Goal: Task Accomplishment & Management: Manage account settings

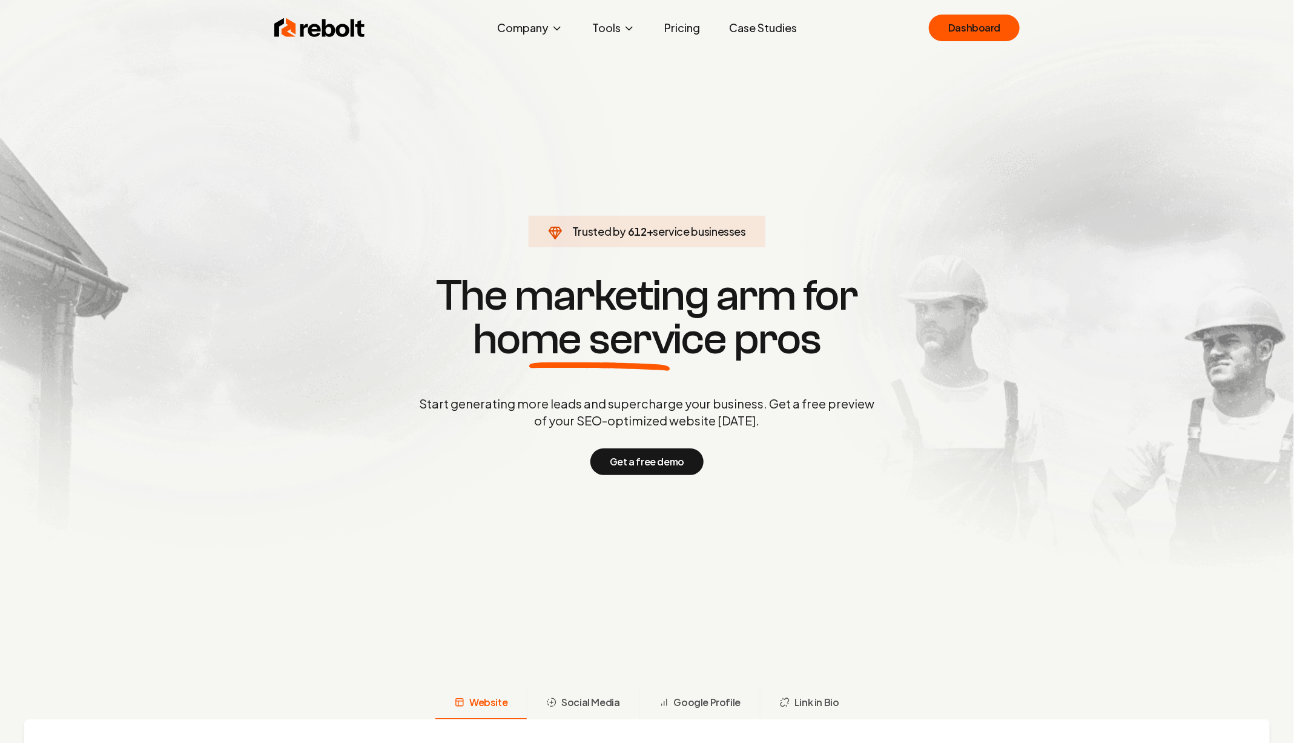
click at [720, 16] on link "Case Studies" at bounding box center [763, 28] width 87 height 24
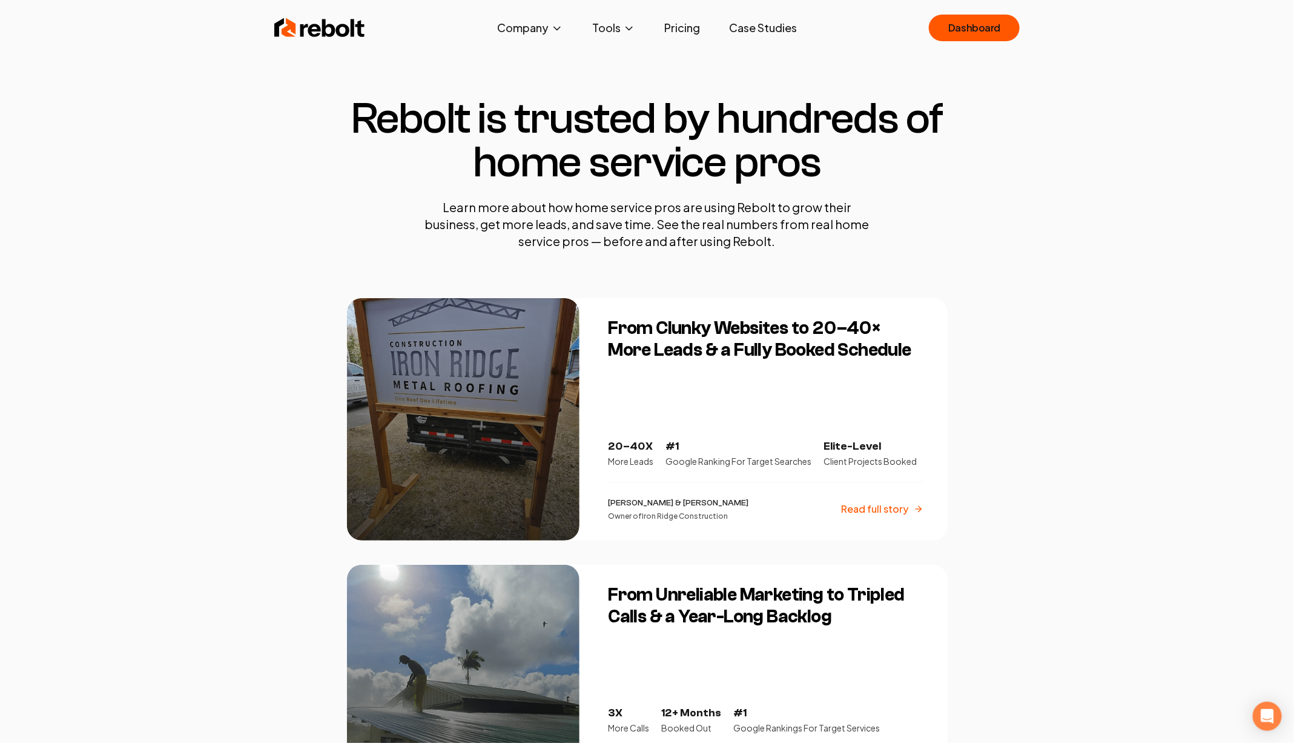
click link "Dashboard" at bounding box center [974, 28] width 91 height 27
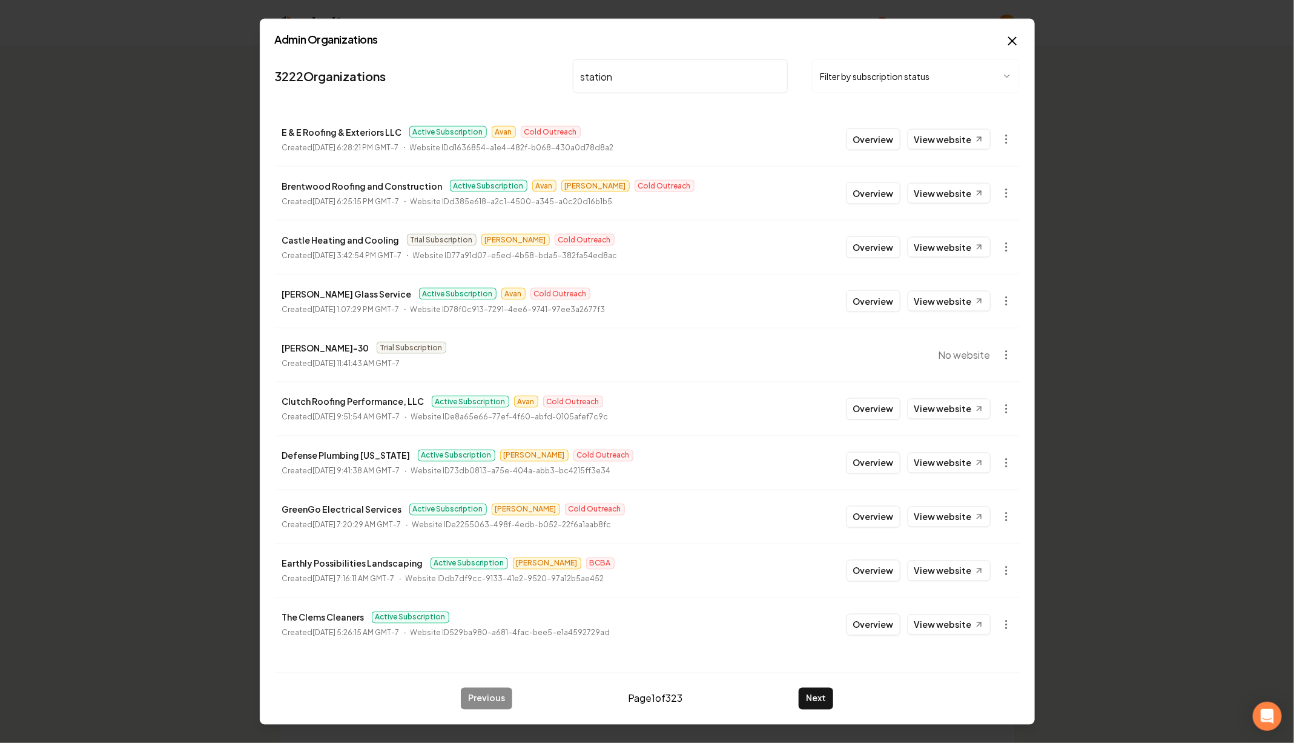
type input "station"
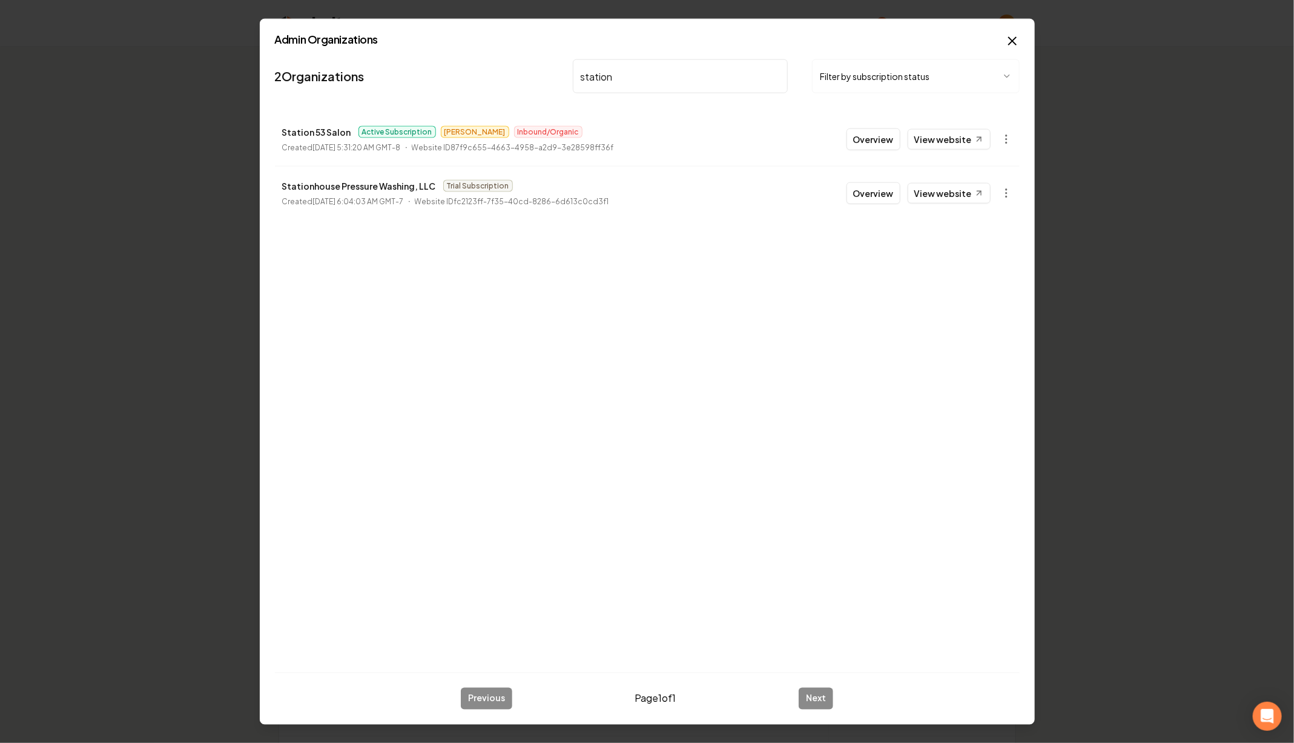
click at [901, 134] on button "Overview" at bounding box center [874, 139] width 54 height 22
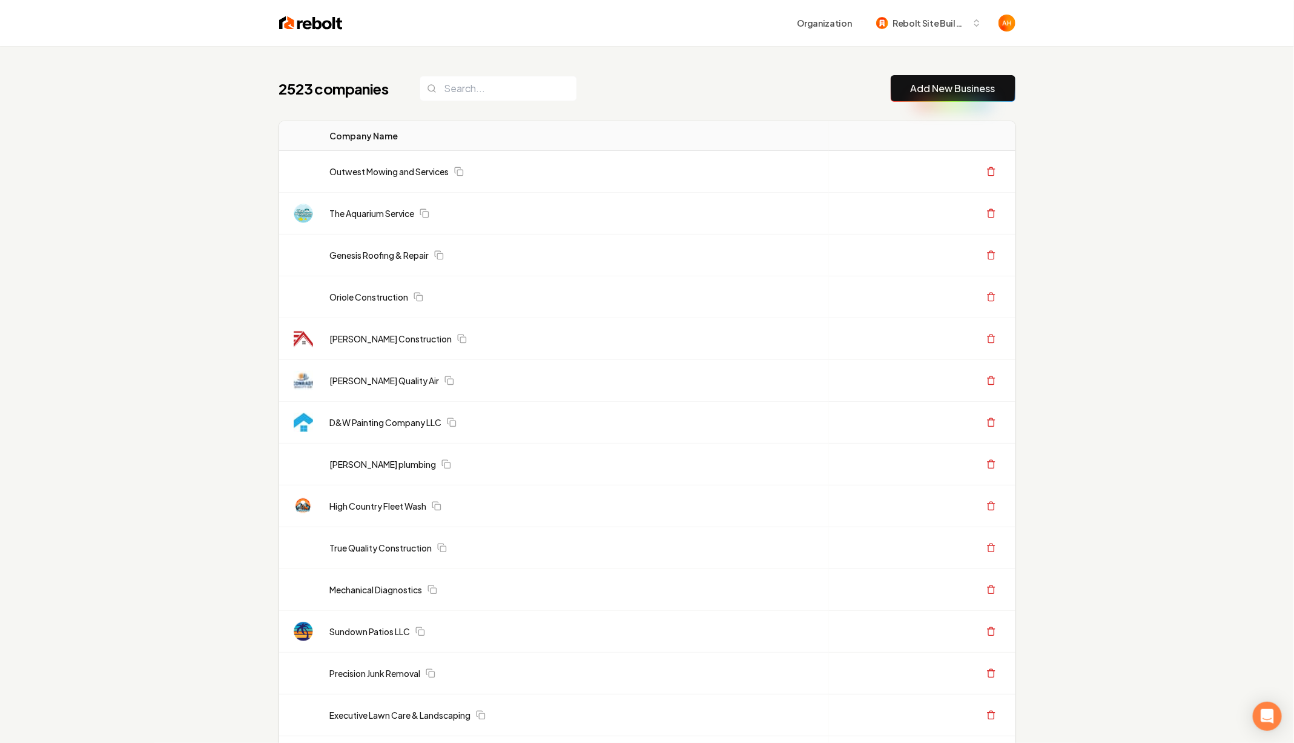
click at [872, 140] on th "Actions" at bounding box center [922, 136] width 187 height 30
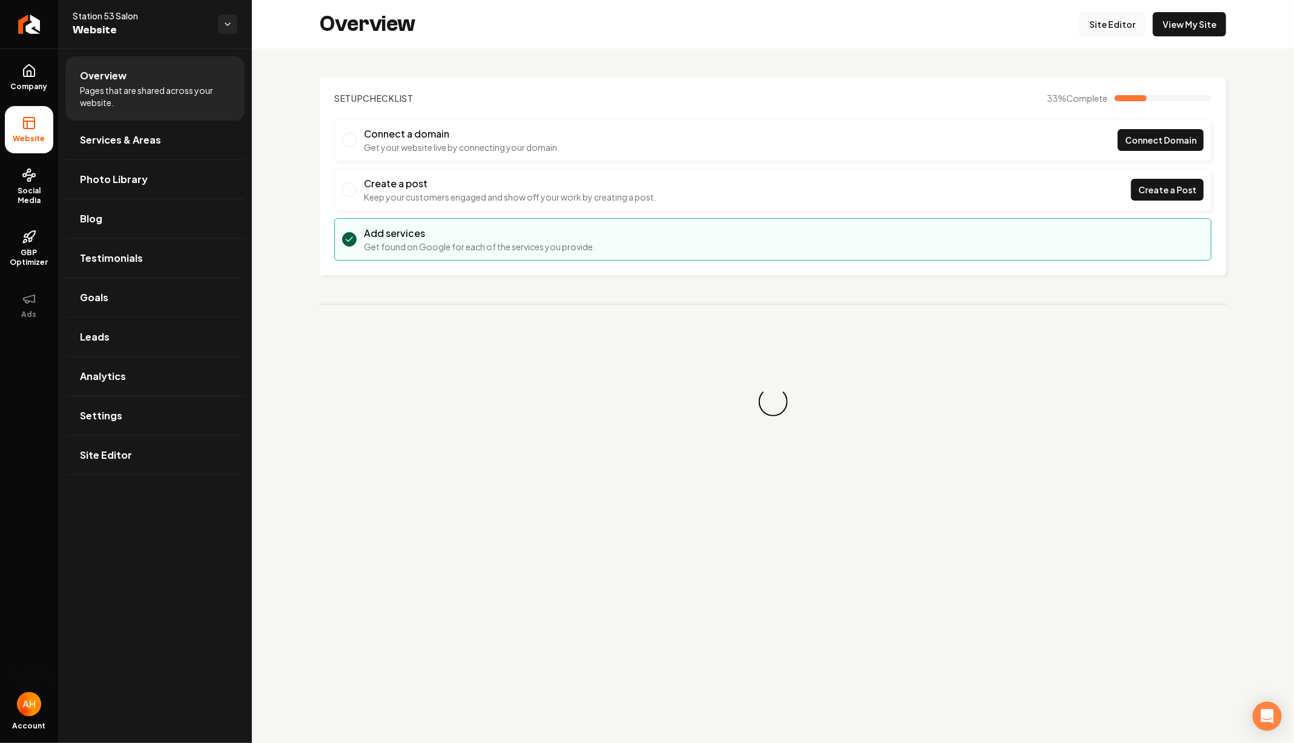
click at [1123, 14] on link "Site Editor" at bounding box center [1112, 24] width 67 height 24
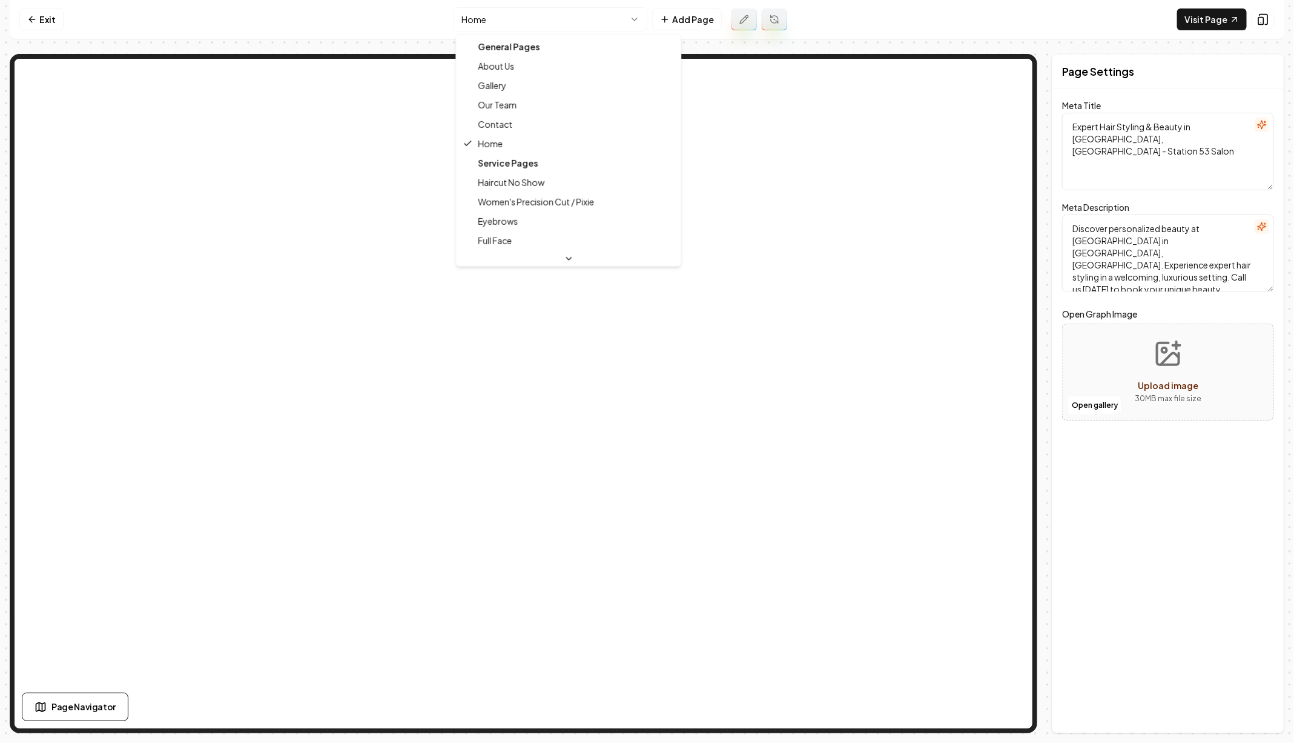
click at [581, 16] on html "Computer Required This feature is only available on a computer. Please switch t…" at bounding box center [647, 371] width 1294 height 743
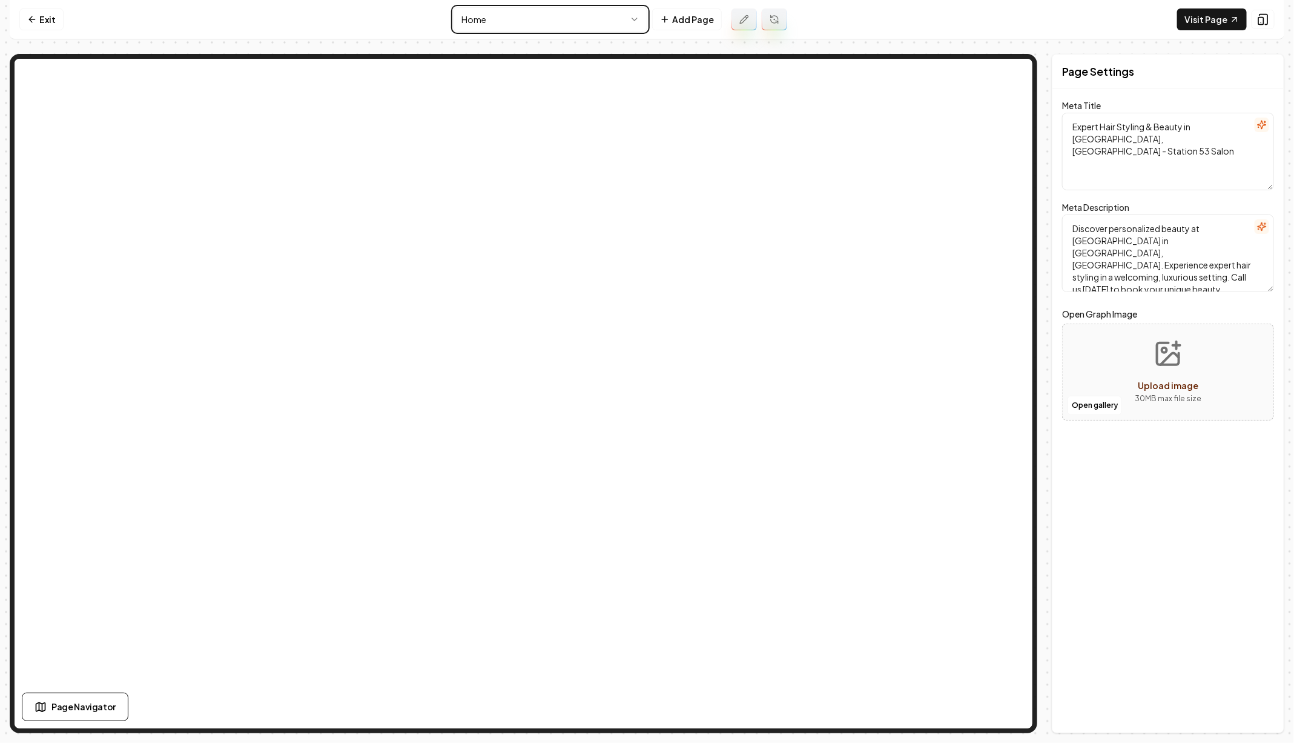
click at [1057, 40] on html "Computer Required This feature is only available on a computer. Please switch t…" at bounding box center [647, 371] width 1294 height 743
click at [577, 15] on html "Computer Required This feature is only available on a computer. Please switch t…" at bounding box center [647, 371] width 1294 height 743
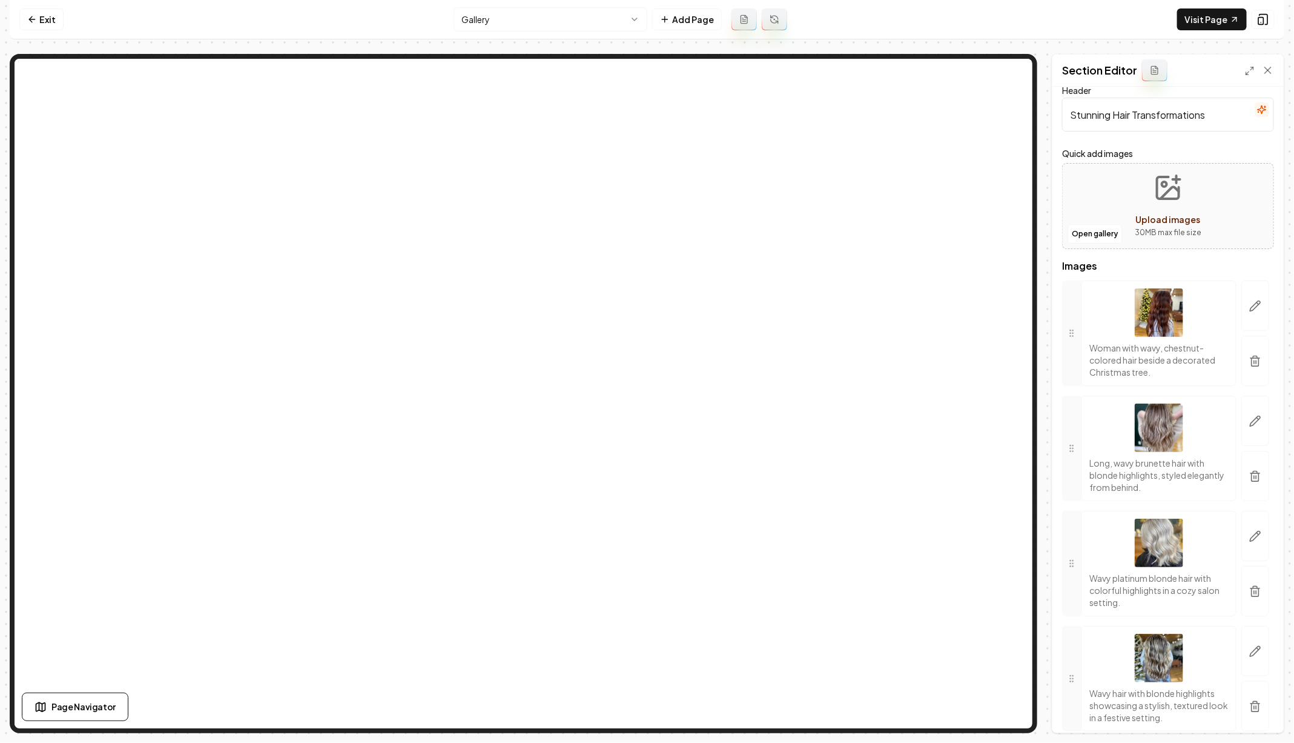
scroll to position [12, 0]
click at [1257, 709] on button "Save" at bounding box center [1257, 712] width 36 height 22
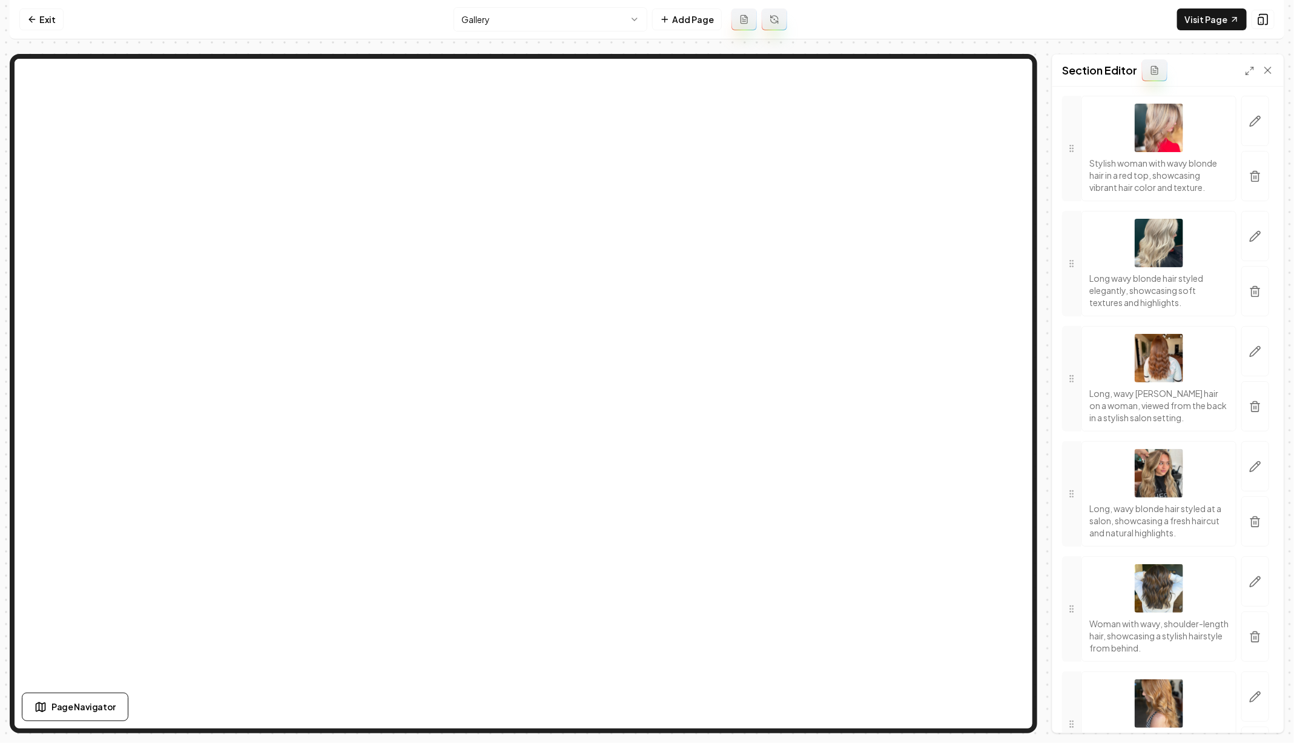
scroll to position [1448, 0]
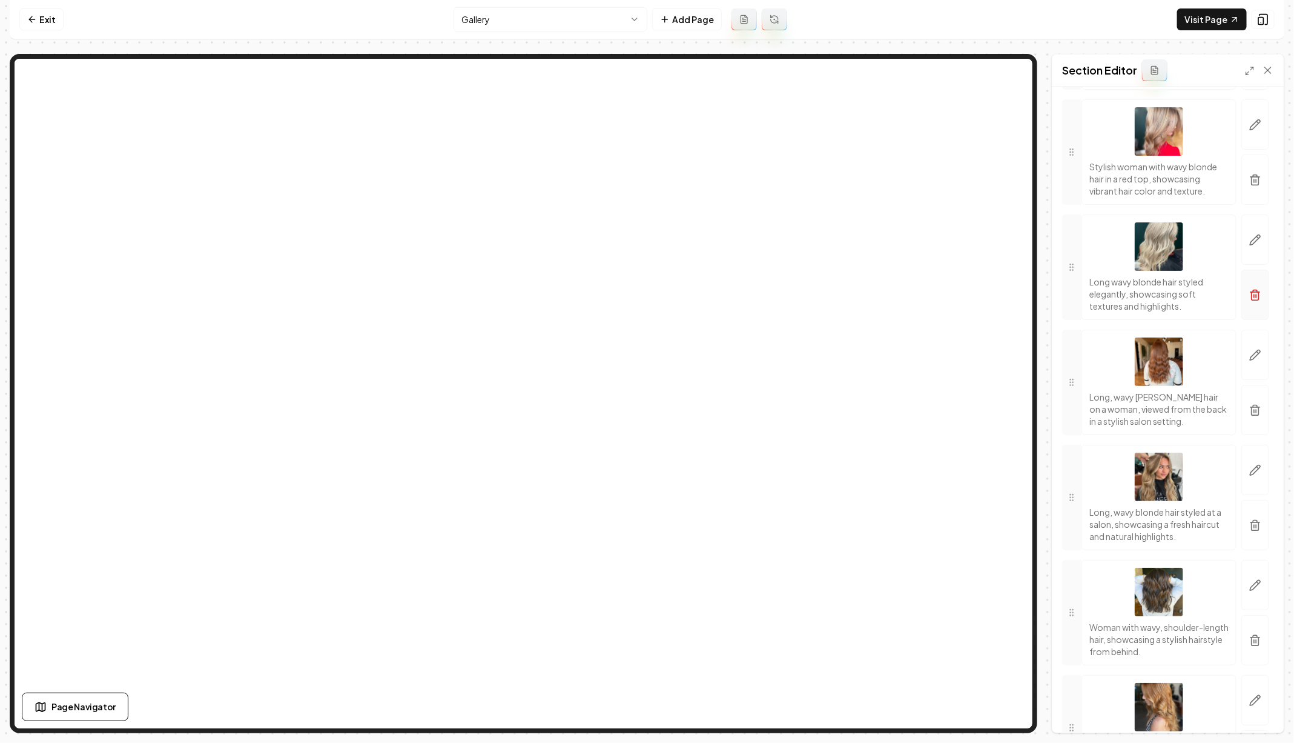
click at [1257, 270] on button "button" at bounding box center [1256, 295] width 28 height 50
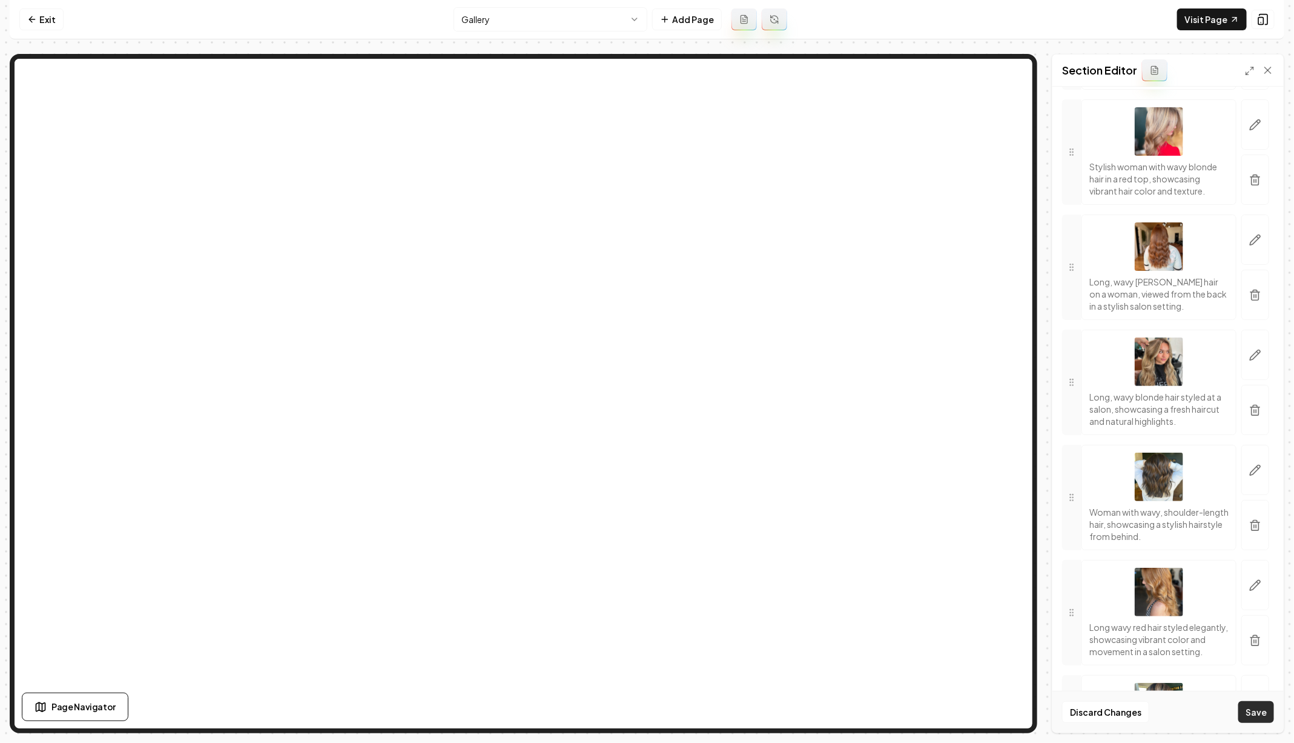
click at [1268, 712] on button "Save" at bounding box center [1257, 712] width 36 height 22
click at [1253, 289] on icon "button" at bounding box center [1255, 295] width 12 height 12
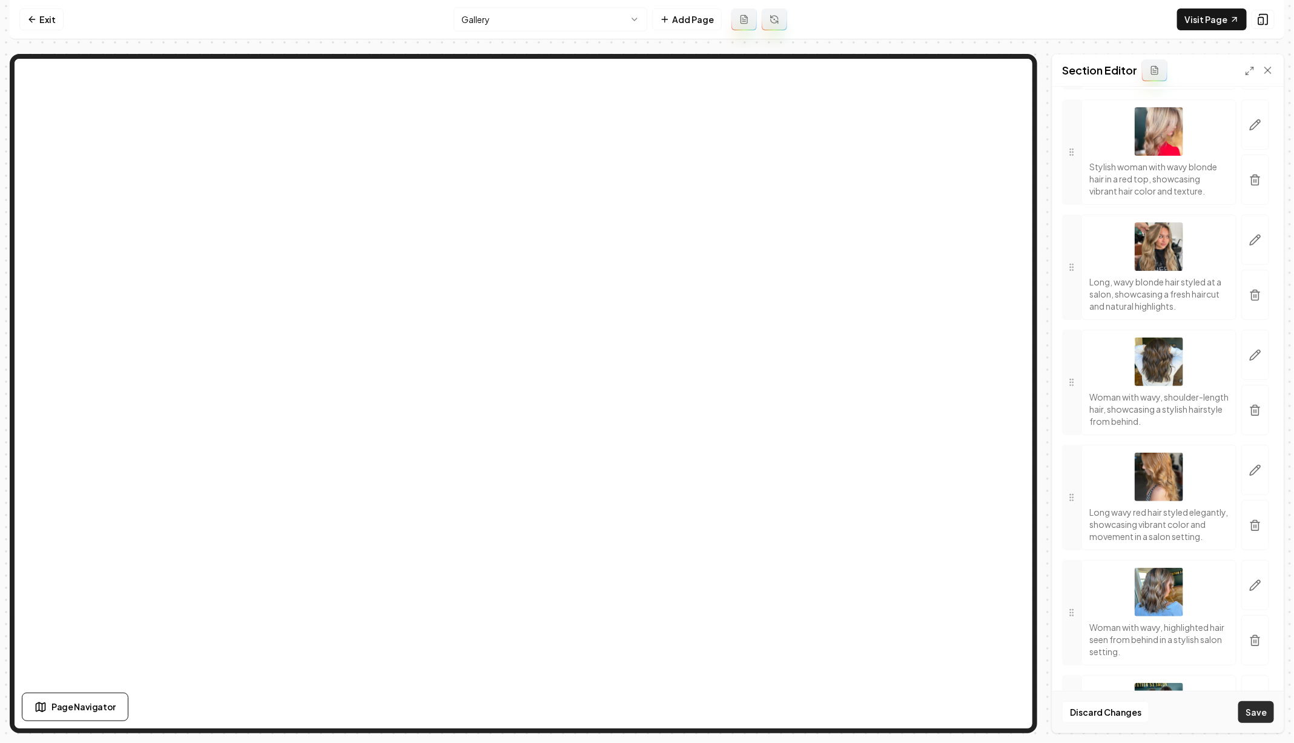
click at [1269, 709] on button "Save" at bounding box center [1257, 712] width 36 height 22
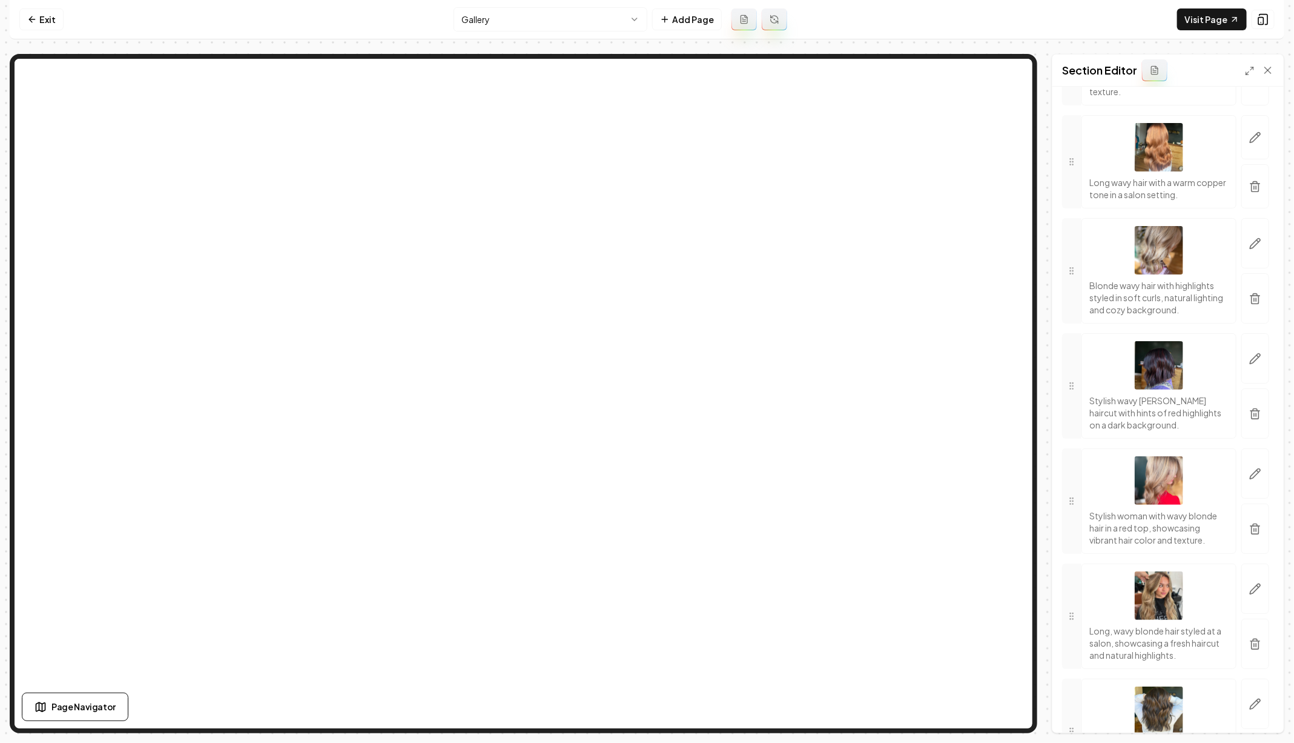
scroll to position [1090, 0]
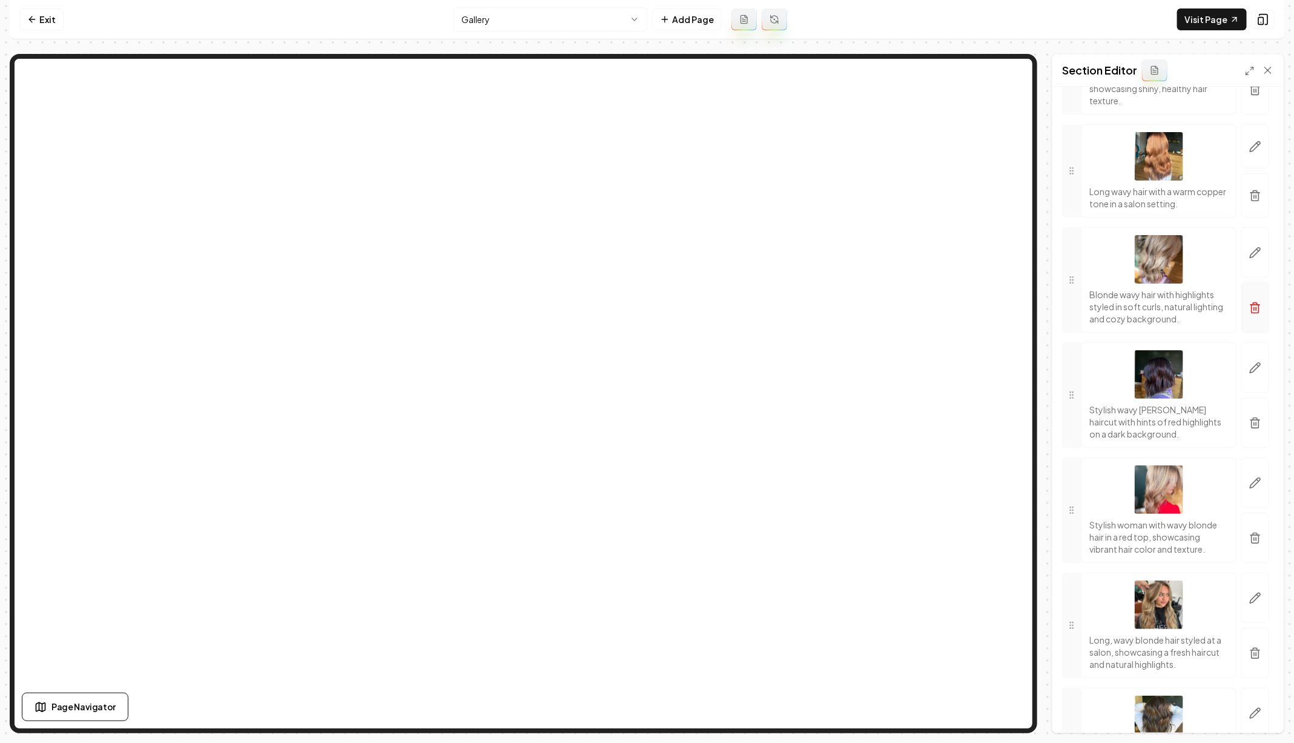
click at [1259, 305] on icon "button" at bounding box center [1255, 309] width 7 height 8
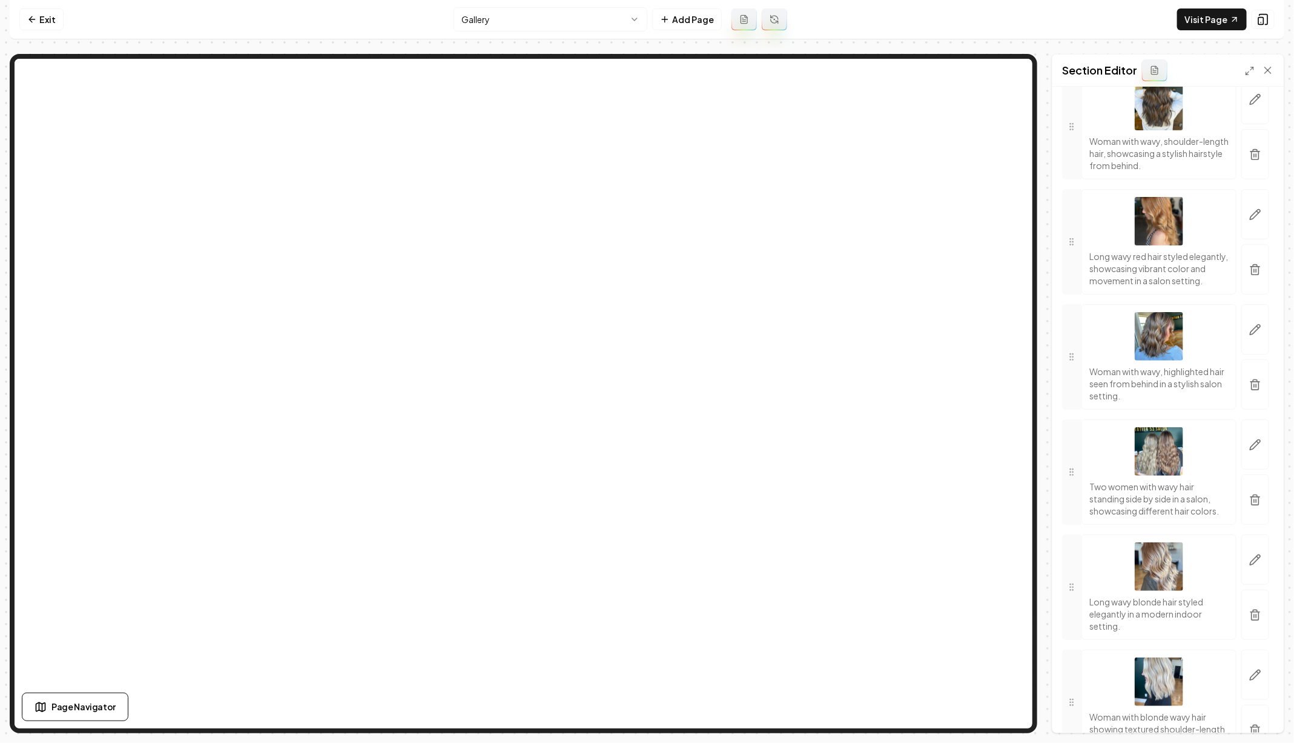
scroll to position [1578, 0]
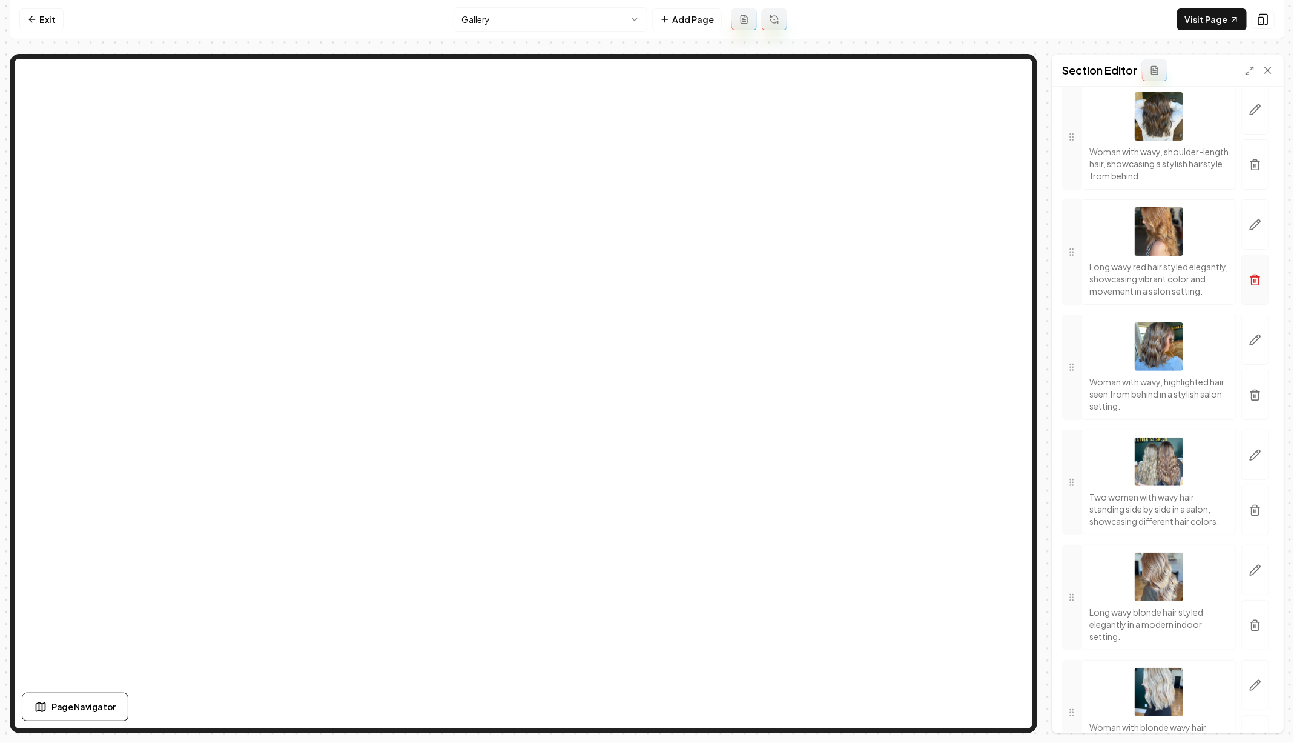
click at [1260, 274] on icon "button" at bounding box center [1255, 280] width 12 height 12
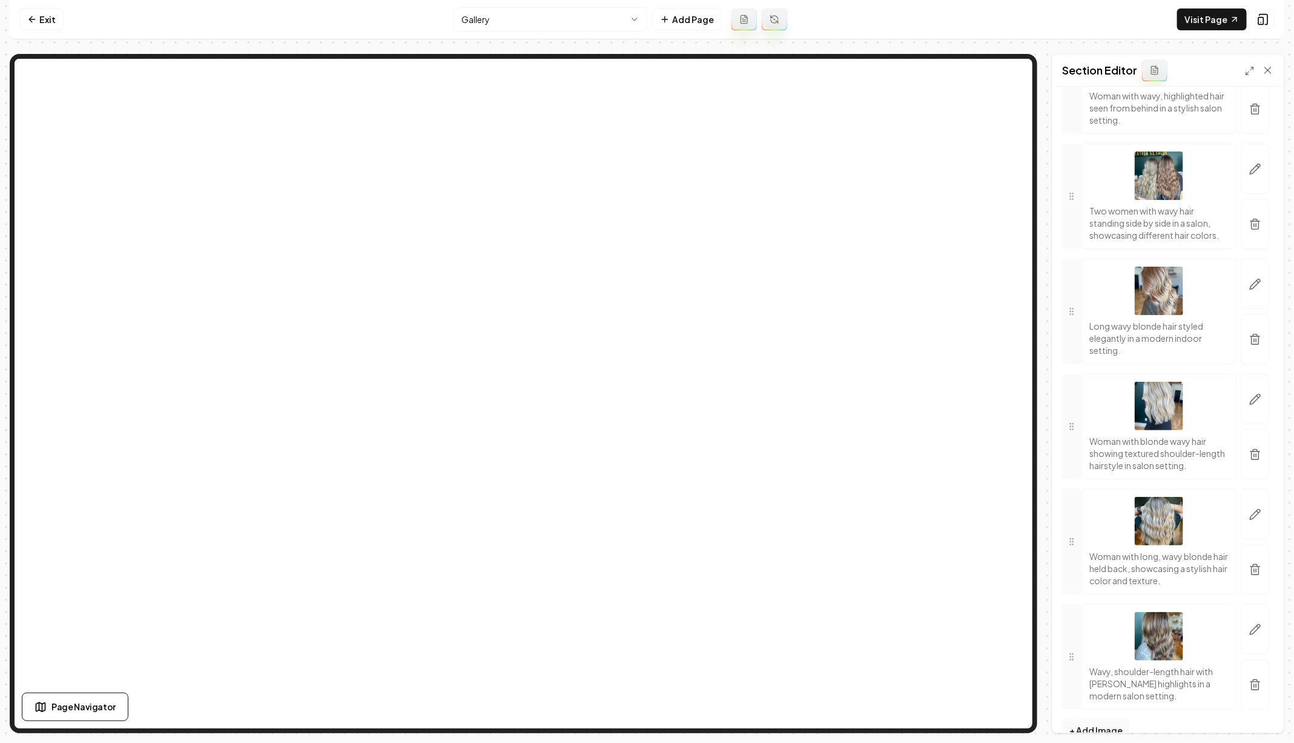
scroll to position [1750, 0]
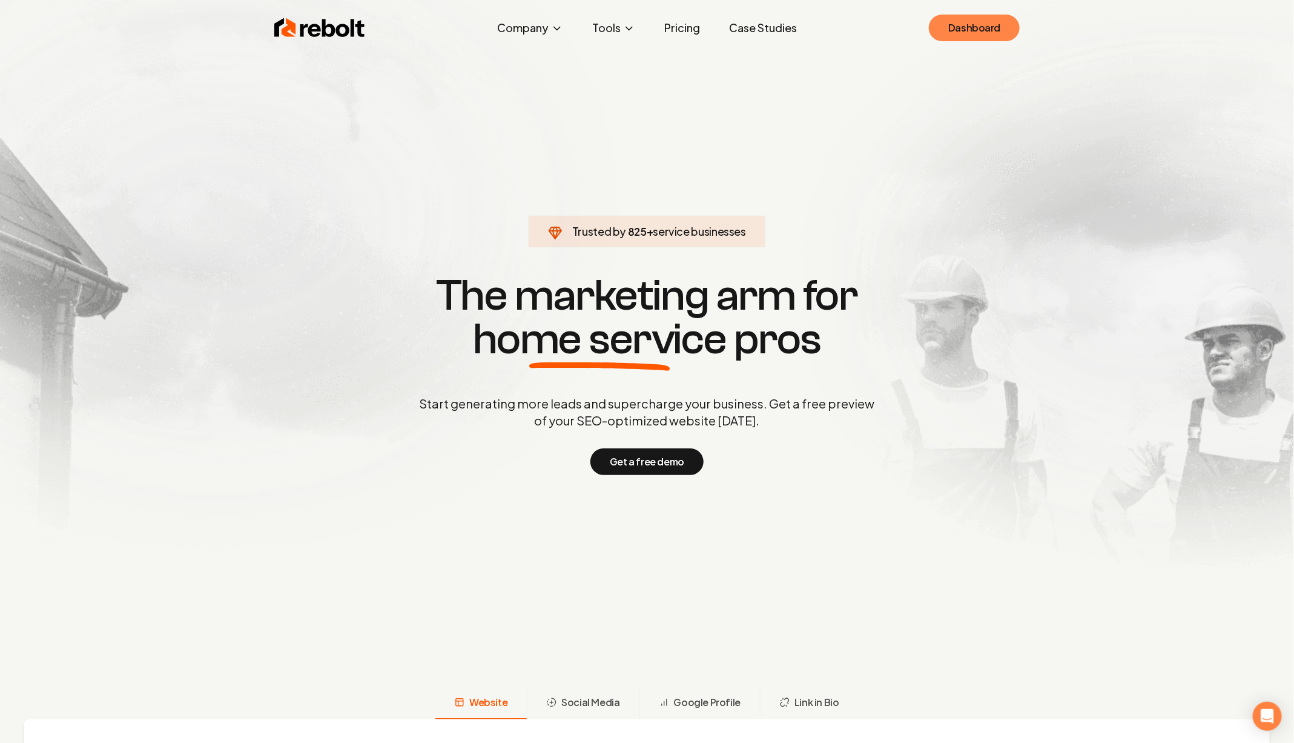
click at [980, 30] on link "Dashboard" at bounding box center [974, 28] width 91 height 27
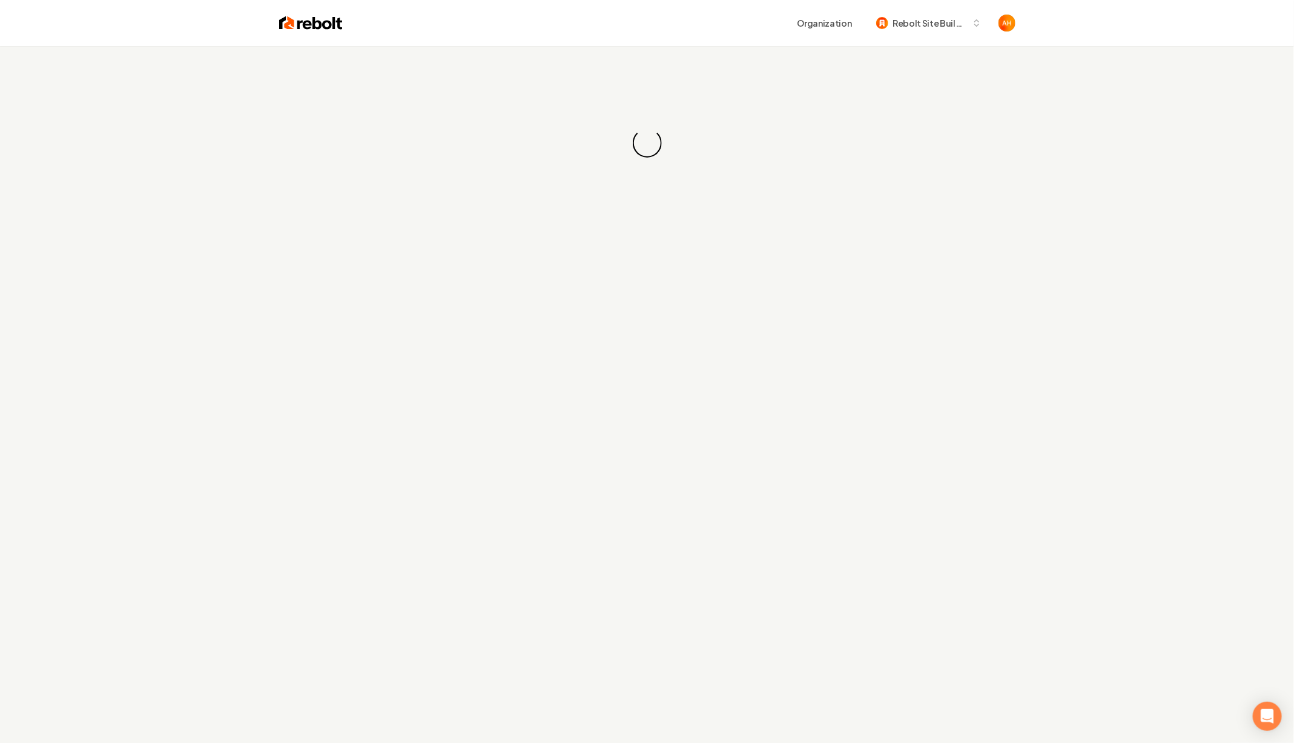
click at [716, 31] on div "Organization Rebolt Site Builder" at bounding box center [679, 23] width 673 height 22
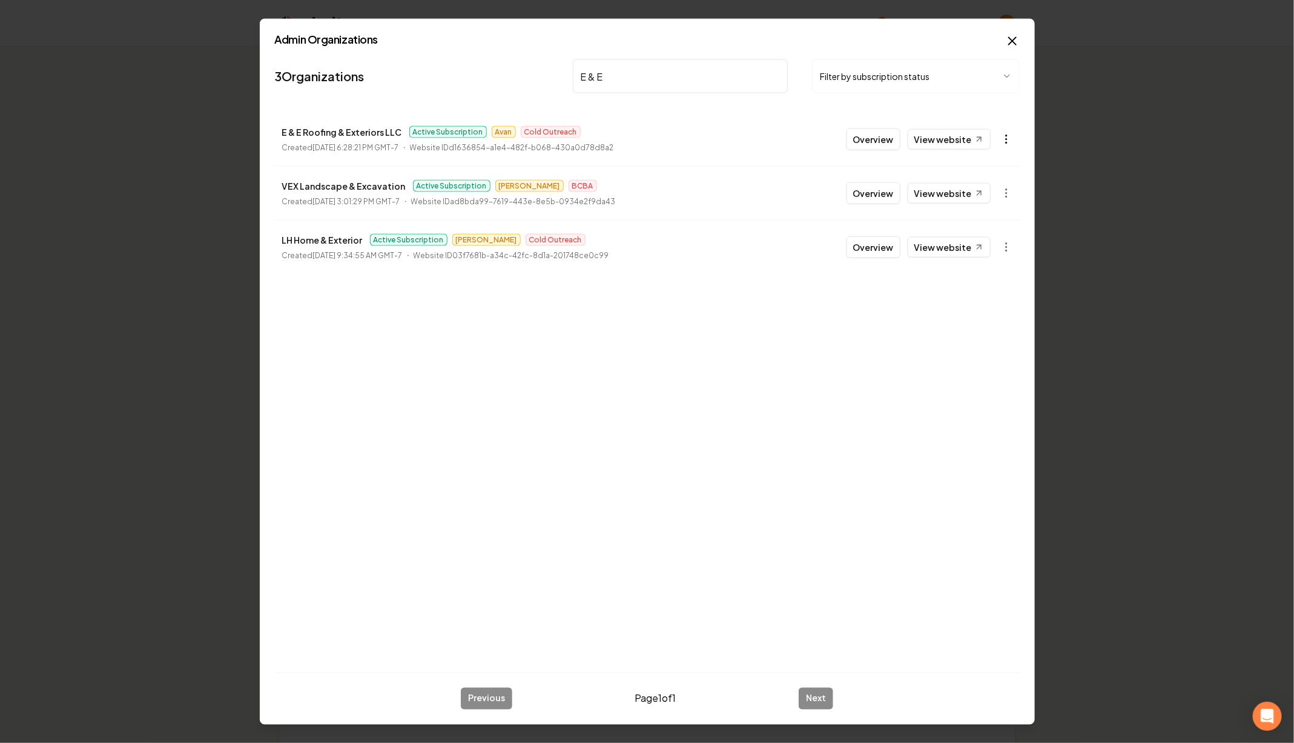
type input "E & E"
click at [1009, 137] on body "Organization Rebolt Site Builder 2523 companies Add New Business Logo Company N…" at bounding box center [647, 371] width 1294 height 743
click at [1005, 242] on link "View in Stripe" at bounding box center [977, 243] width 77 height 19
